Goal: Information Seeking & Learning: Learn about a topic

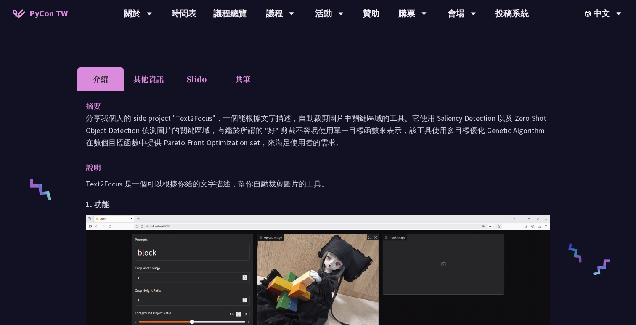
scroll to position [306, 0]
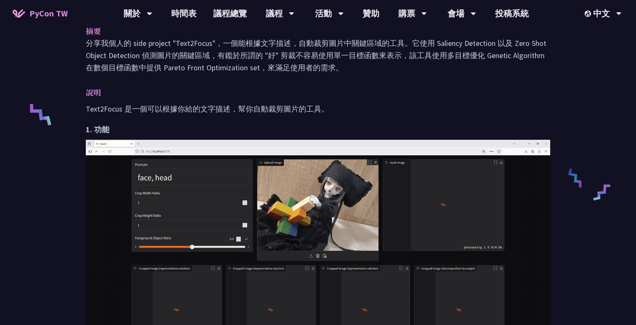
click at [298, 112] on p "Text2Focus 是一個可以根據你給的文字描述，幫你自動裁剪圖片的工具。" at bounding box center [318, 109] width 465 height 12
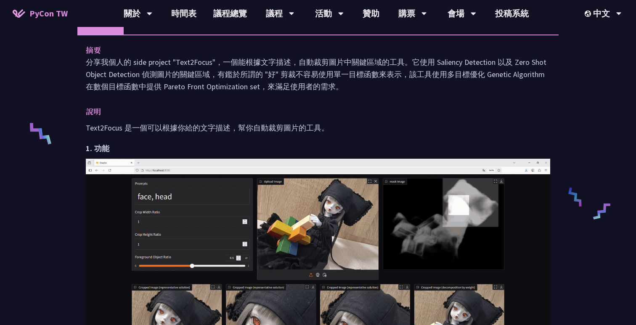
scroll to position [186, 0]
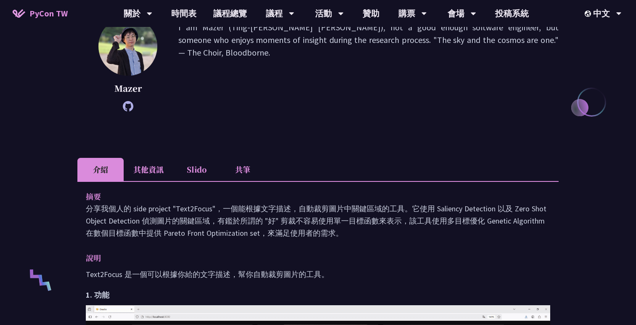
scroll to position [168, 0]
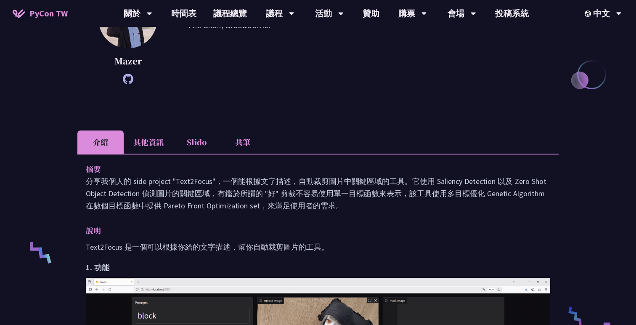
click at [194, 136] on li "Slido" at bounding box center [196, 141] width 46 height 23
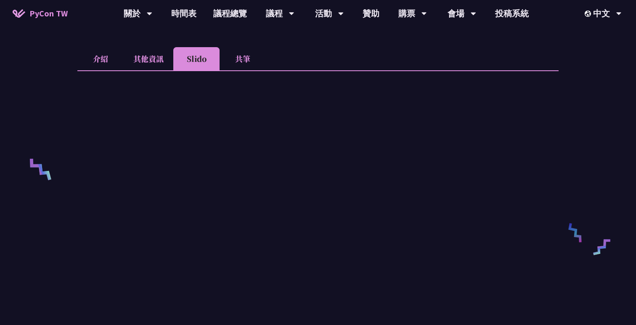
scroll to position [242, 0]
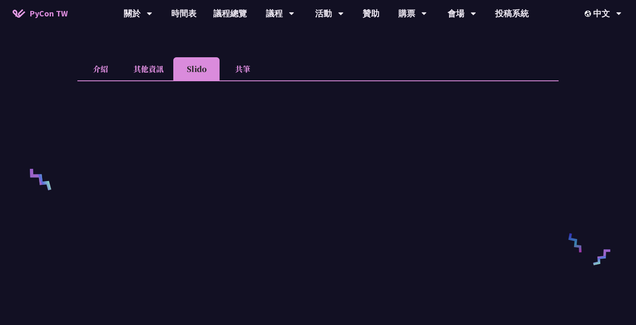
click at [244, 68] on li "共筆" at bounding box center [243, 68] width 46 height 23
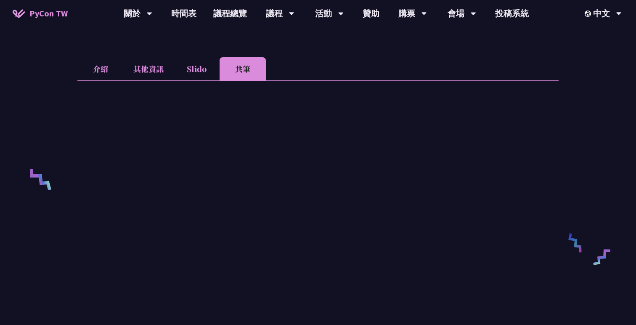
click at [203, 69] on li "Slido" at bounding box center [196, 68] width 46 height 23
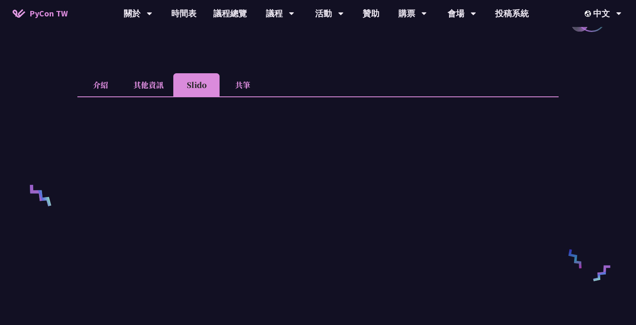
scroll to position [221, 0]
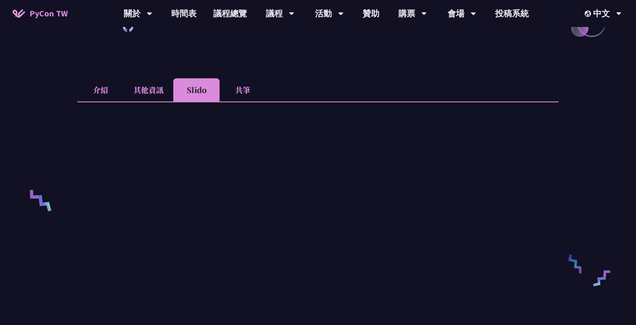
click at [149, 89] on li "其他資訊" at bounding box center [149, 89] width 50 height 23
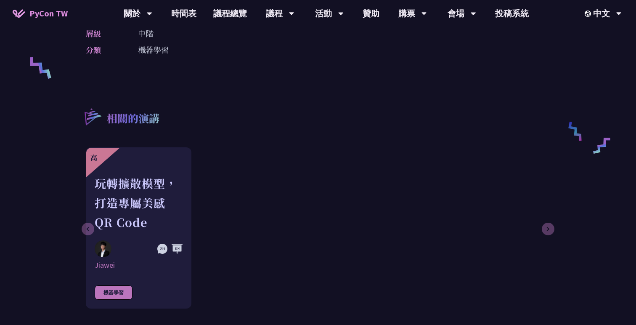
scroll to position [160, 0]
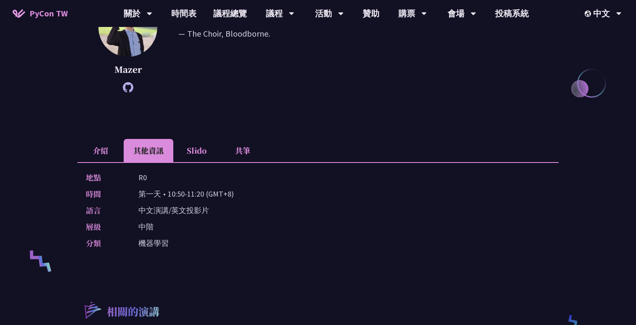
click at [95, 150] on li "介紹" at bounding box center [100, 150] width 46 height 23
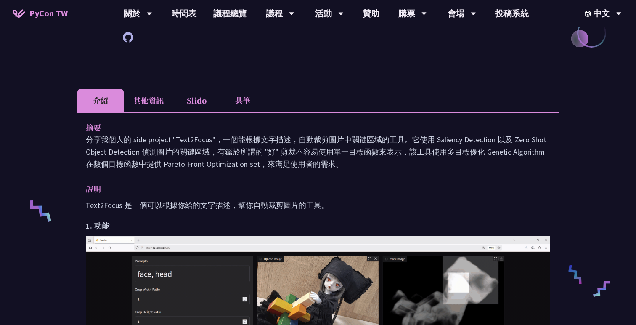
scroll to position [205, 0]
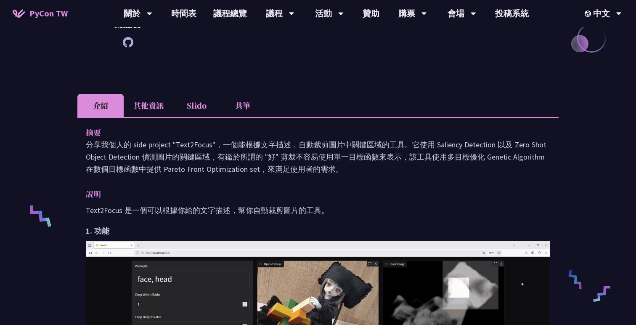
click at [189, 112] on li "Slido" at bounding box center [196, 105] width 46 height 23
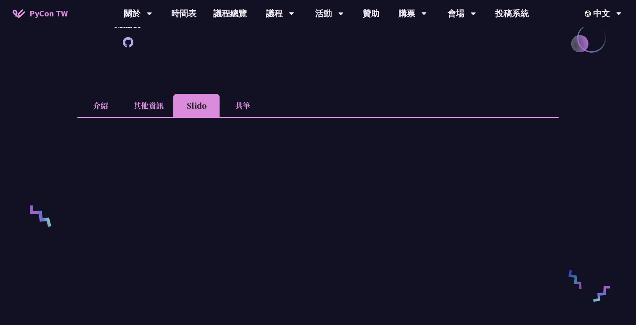
click at [237, 108] on li "共筆" at bounding box center [243, 105] width 46 height 23
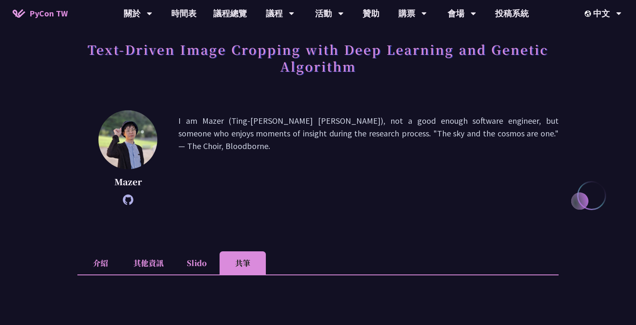
scroll to position [0, 0]
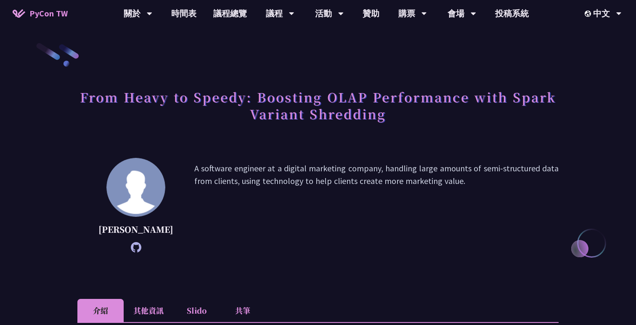
click at [234, 121] on h1 "From Heavy to Speedy: Boosting OLAP Performance with Spark Variant Shredding" at bounding box center [318, 105] width 482 height 42
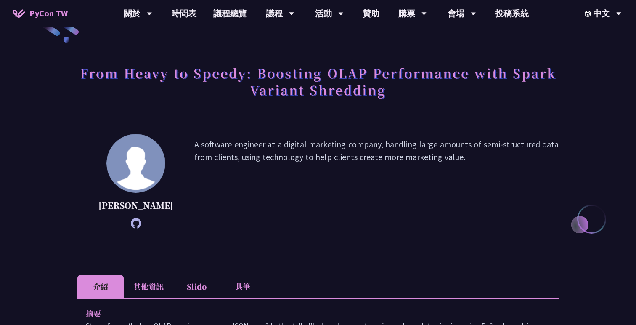
scroll to position [114, 0]
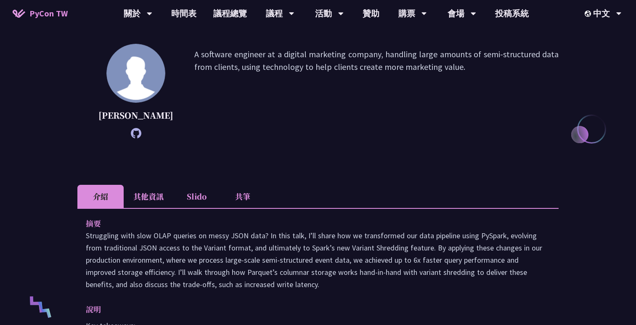
click at [198, 205] on li "Slido" at bounding box center [196, 196] width 46 height 23
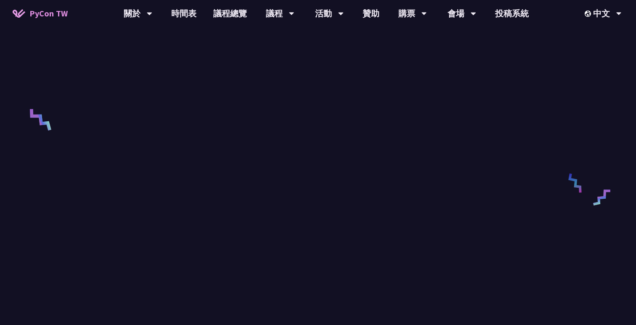
scroll to position [301, 0]
